Goal: Obtain resource: Download file/media

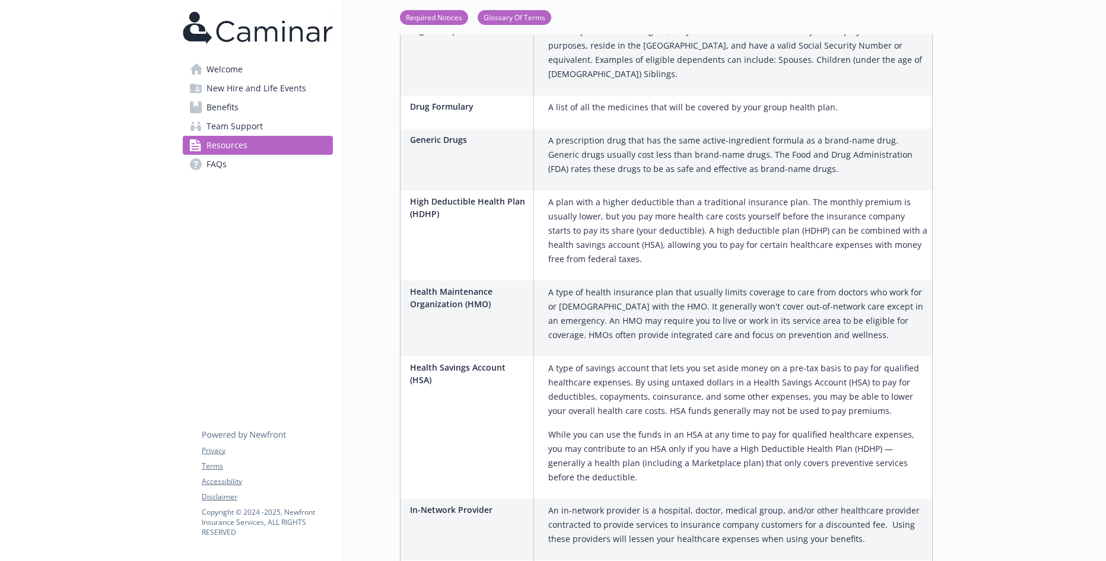
scroll to position [1068, 0]
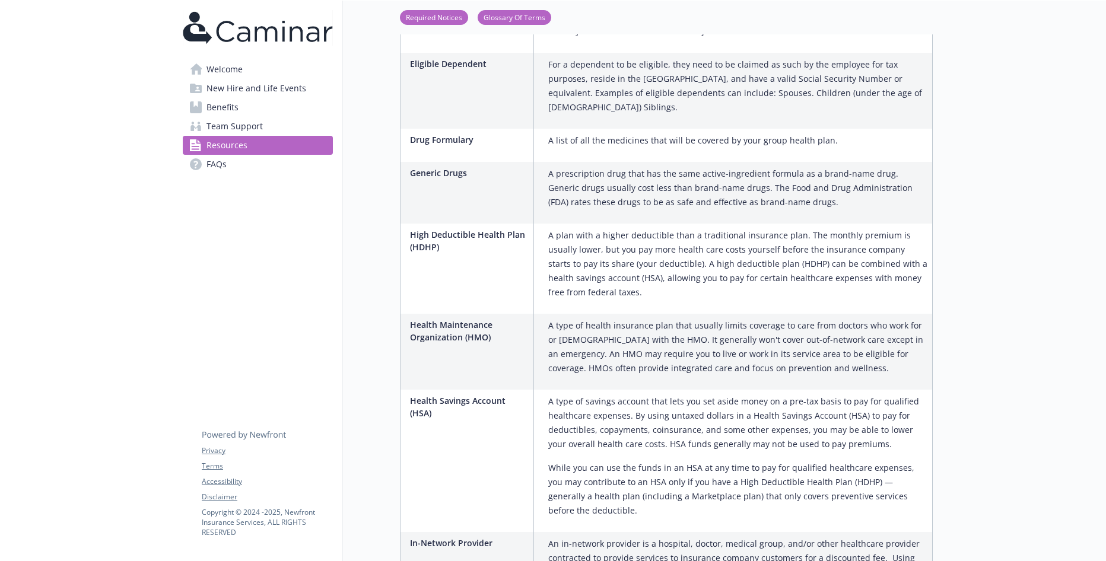
click at [263, 86] on span "New Hire and Life Events" at bounding box center [256, 88] width 100 height 19
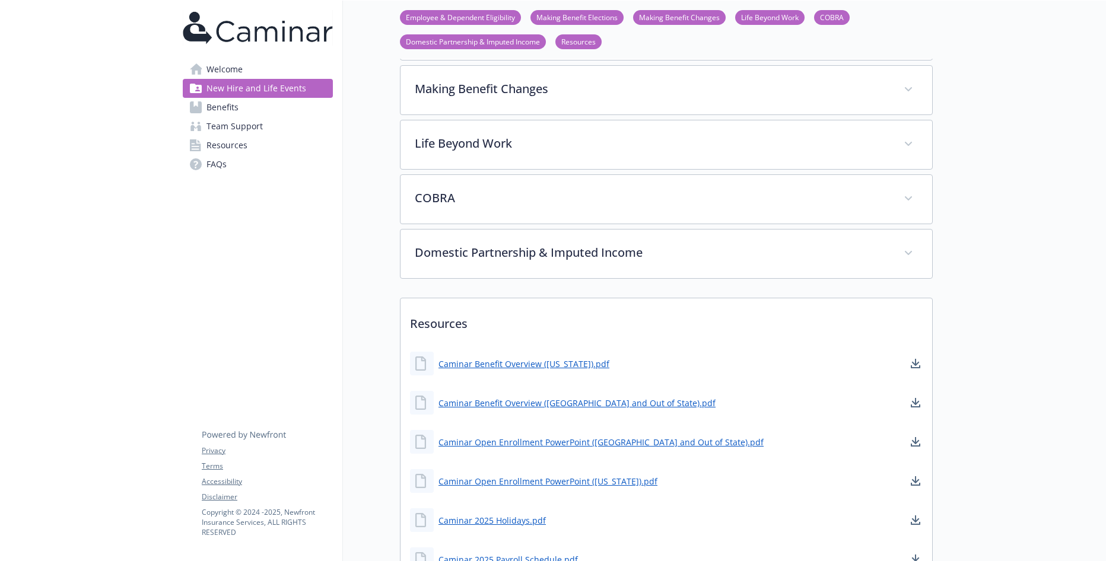
scroll to position [407, 0]
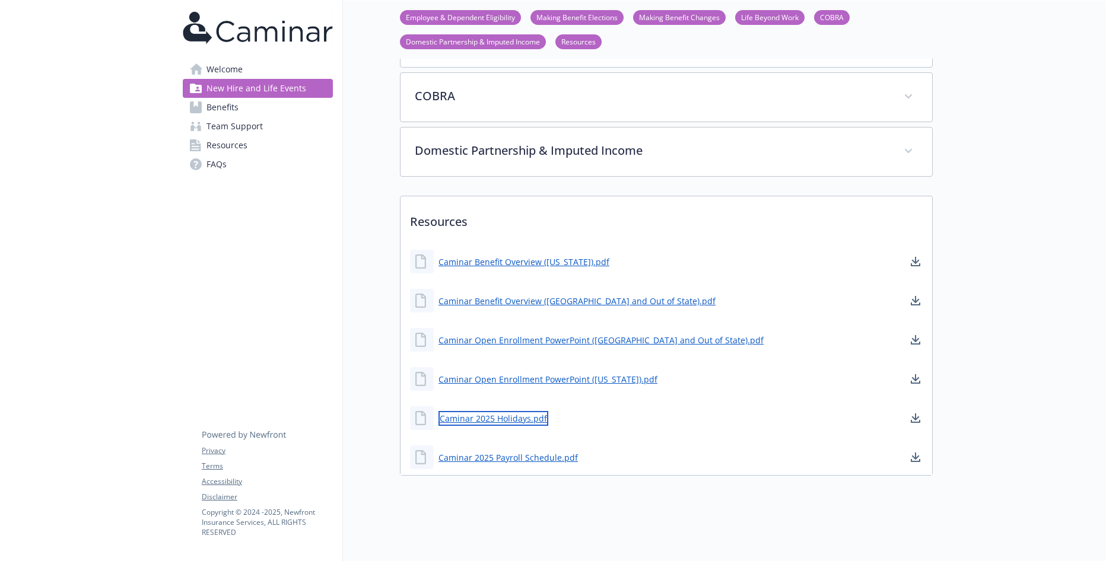
click at [498, 412] on link "Caminar 2025 Holidays.pdf" at bounding box center [493, 418] width 110 height 15
click at [513, 450] on link "Caminar 2025 Payroll Schedule.pdf" at bounding box center [509, 457] width 142 height 15
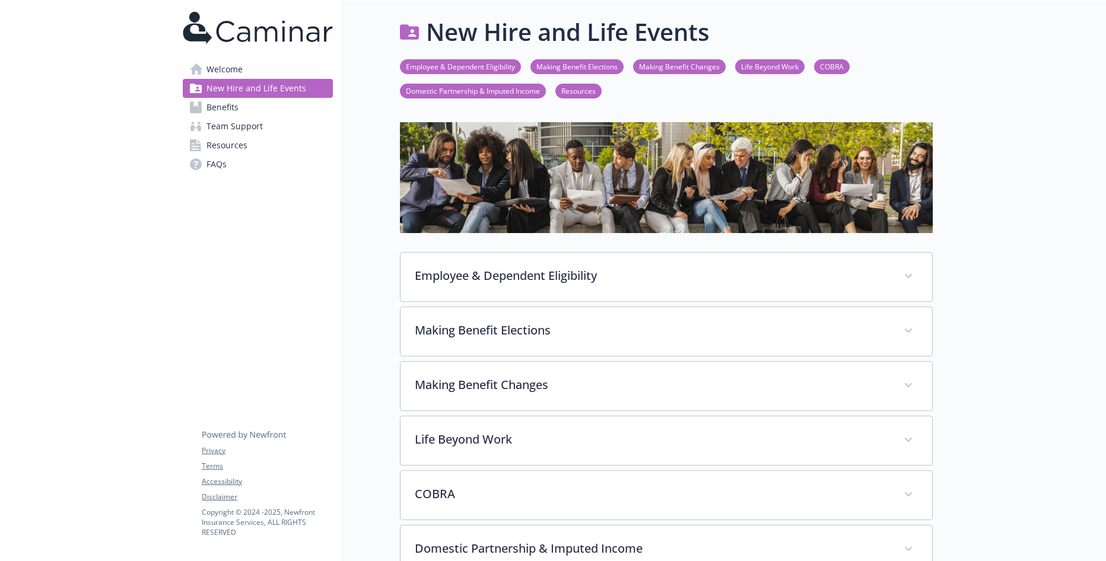
scroll to position [0, 0]
